Goal: Find specific page/section: Find specific page/section

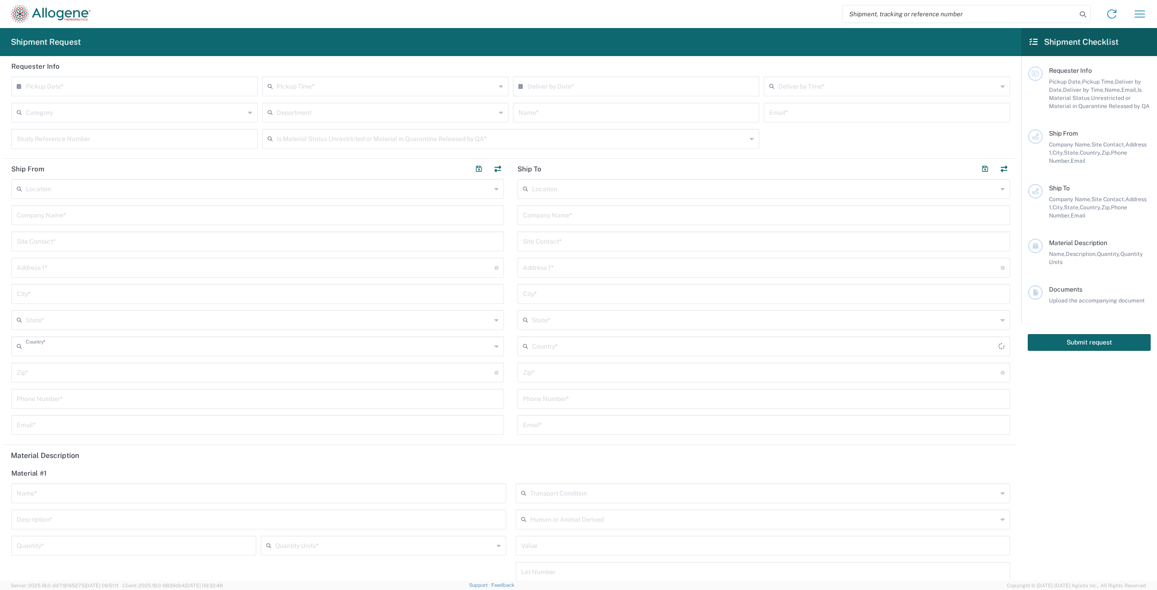
type input "[GEOGRAPHIC_DATA]"
click at [1148, 8] on button "button" at bounding box center [1140, 14] width 22 height 22
click at [1119, 57] on link "Shipment Tracking" at bounding box center [1106, 61] width 86 height 18
